Goal: Task Accomplishment & Management: Manage account settings

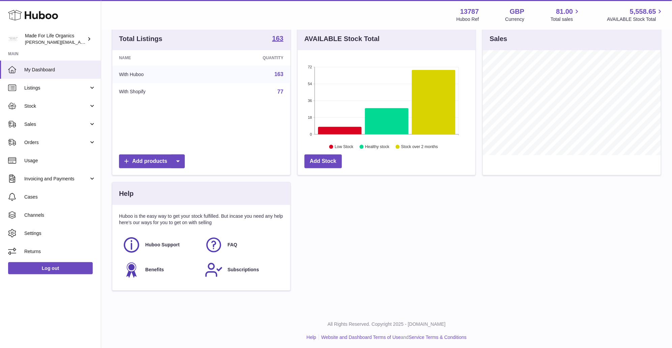
scroll to position [68, 0]
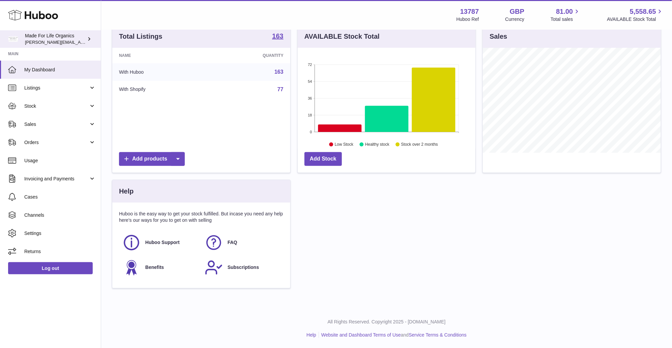
click at [89, 36] on icon at bounding box center [89, 38] width 7 height 7
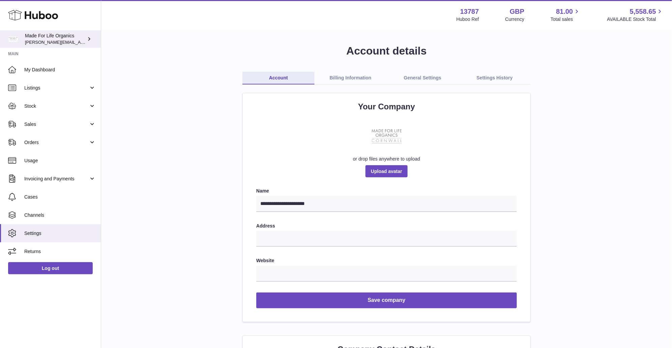
click at [90, 38] on icon at bounding box center [89, 38] width 7 height 7
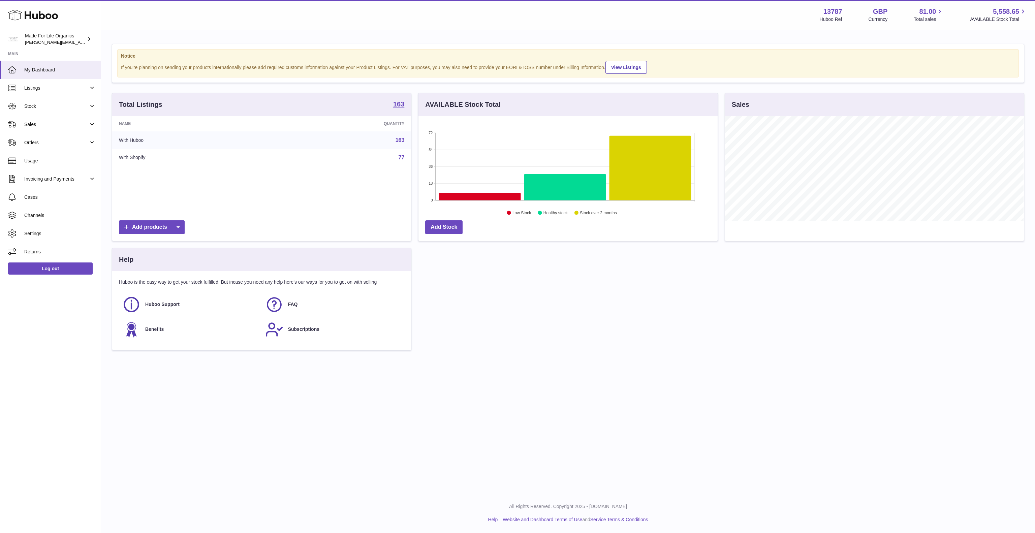
scroll to position [105, 299]
click at [38, 18] on icon at bounding box center [33, 14] width 50 height 13
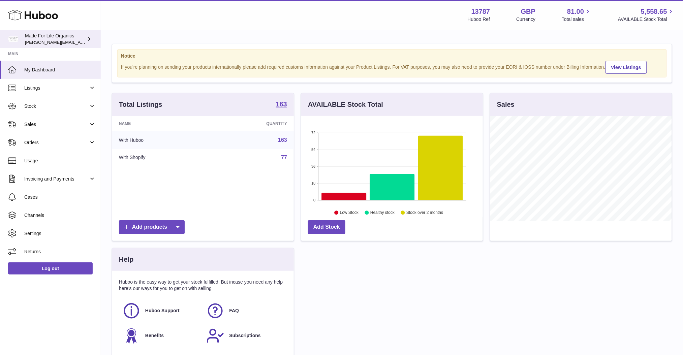
click at [89, 42] on link "Made For Life Organics geoff.winwood@madeforlifeorganics.com" at bounding box center [50, 39] width 101 height 18
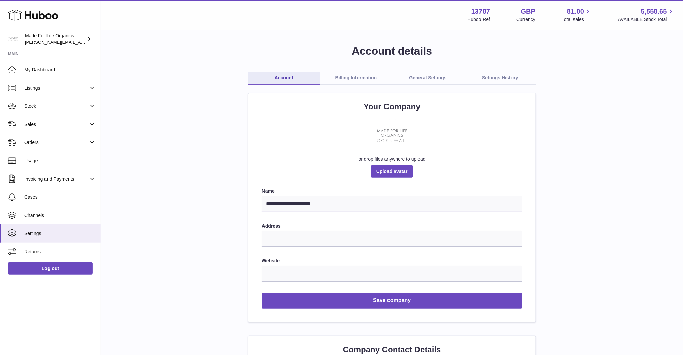
drag, startPoint x: 338, startPoint y: 208, endPoint x: 257, endPoint y: 214, distance: 81.1
click at [257, 214] on div "**********" at bounding box center [391, 207] width 287 height 229
